Goal: Find specific page/section: Find specific page/section

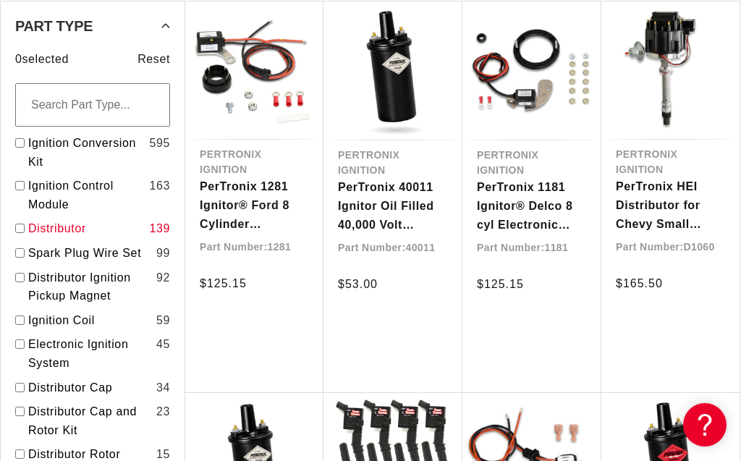
click at [22, 224] on input "checkbox" at bounding box center [19, 228] width 9 height 9
checkbox input "false"
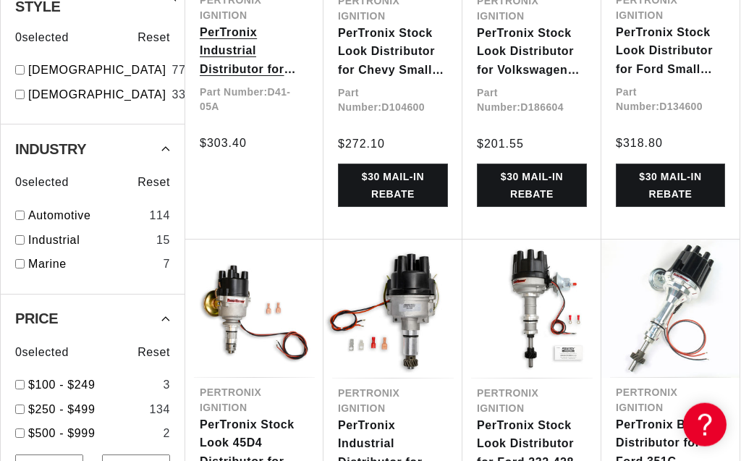
scroll to position [1155, 0]
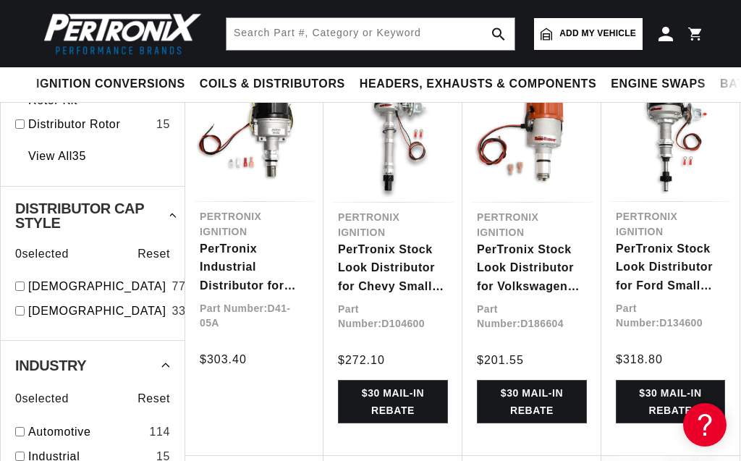
scroll to position [660, 0]
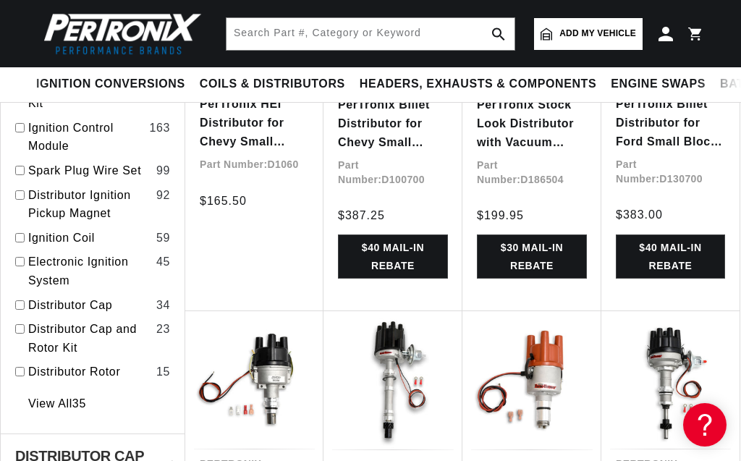
click at [595, 35] on span "Add my vehicle" at bounding box center [597, 34] width 77 height 14
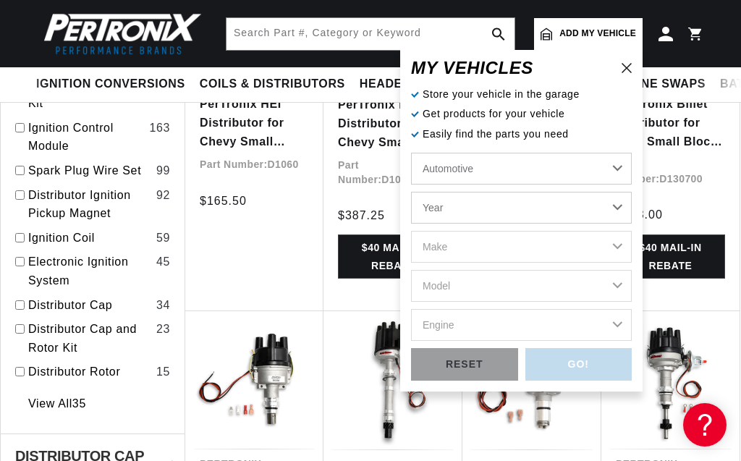
click at [411, 192] on select "Year 2022 2021 2020 2019 2018 2017 2016 2015 2014 2013 2012 2011 2010 2009 2008…" at bounding box center [521, 208] width 221 height 32
select select "1972"
click option "1972" at bounding box center [0, 0] width 0 height 0
select select "1972"
click at [411, 231] on select "Make Alfa Romeo American Motors Aston Martin Audi Austin BMW Buick Cadillac Che…" at bounding box center [521, 247] width 221 height 32
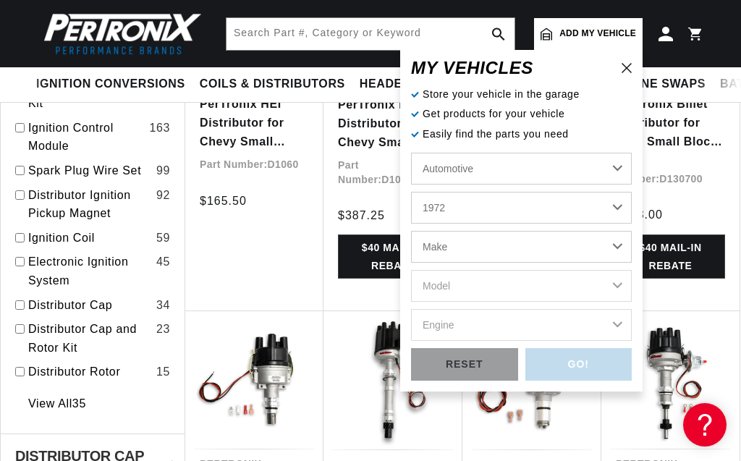
select select "Ford"
click option "Ford" at bounding box center [0, 0] width 0 height 0
select select "Ford"
click at [411, 270] on select "Model Bronco Country Sedan Country Squire Courier Custom Custom 500 E-100 Econo…" at bounding box center [521, 286] width 221 height 32
select select "F-250"
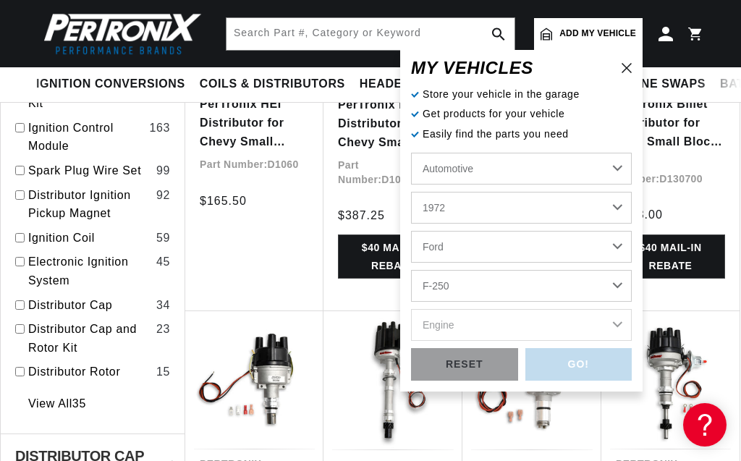
click option "F-250" at bounding box center [0, 0] width 0 height 0
select select "F-250"
click at [411, 309] on select "Engine 302cid / 5.0L 360cid / 5.9L 390cid / 6.4L" at bounding box center [521, 325] width 221 height 32
select select "390cid-6.4L"
click option "390cid / 6.4L" at bounding box center [0, 0] width 0 height 0
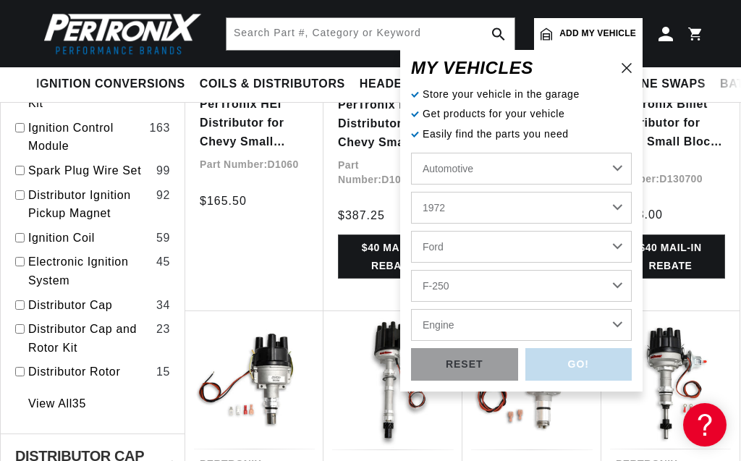
select select "390cid-6.4L"
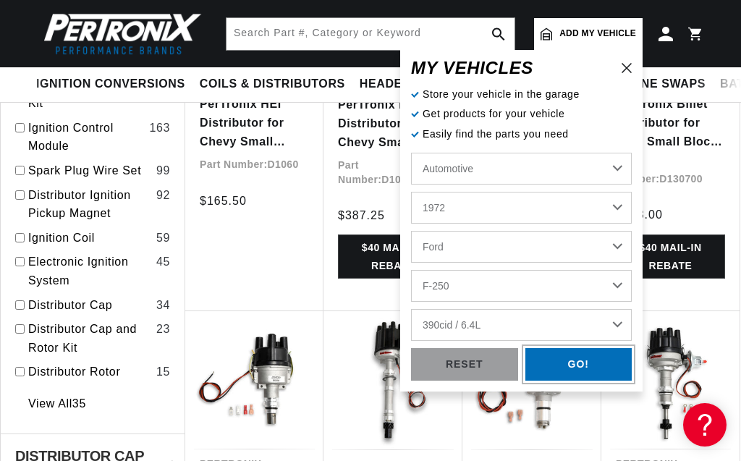
click at [559, 370] on div "GO!" at bounding box center [578, 364] width 107 height 33
